Goal: Complete application form: Complete application form

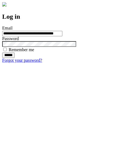
type input "**********"
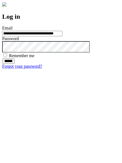
click at [15, 64] on input "******" at bounding box center [8, 61] width 12 height 5
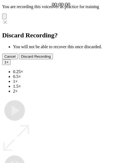
type input "**********"
